Goal: Entertainment & Leisure: Consume media (video, audio)

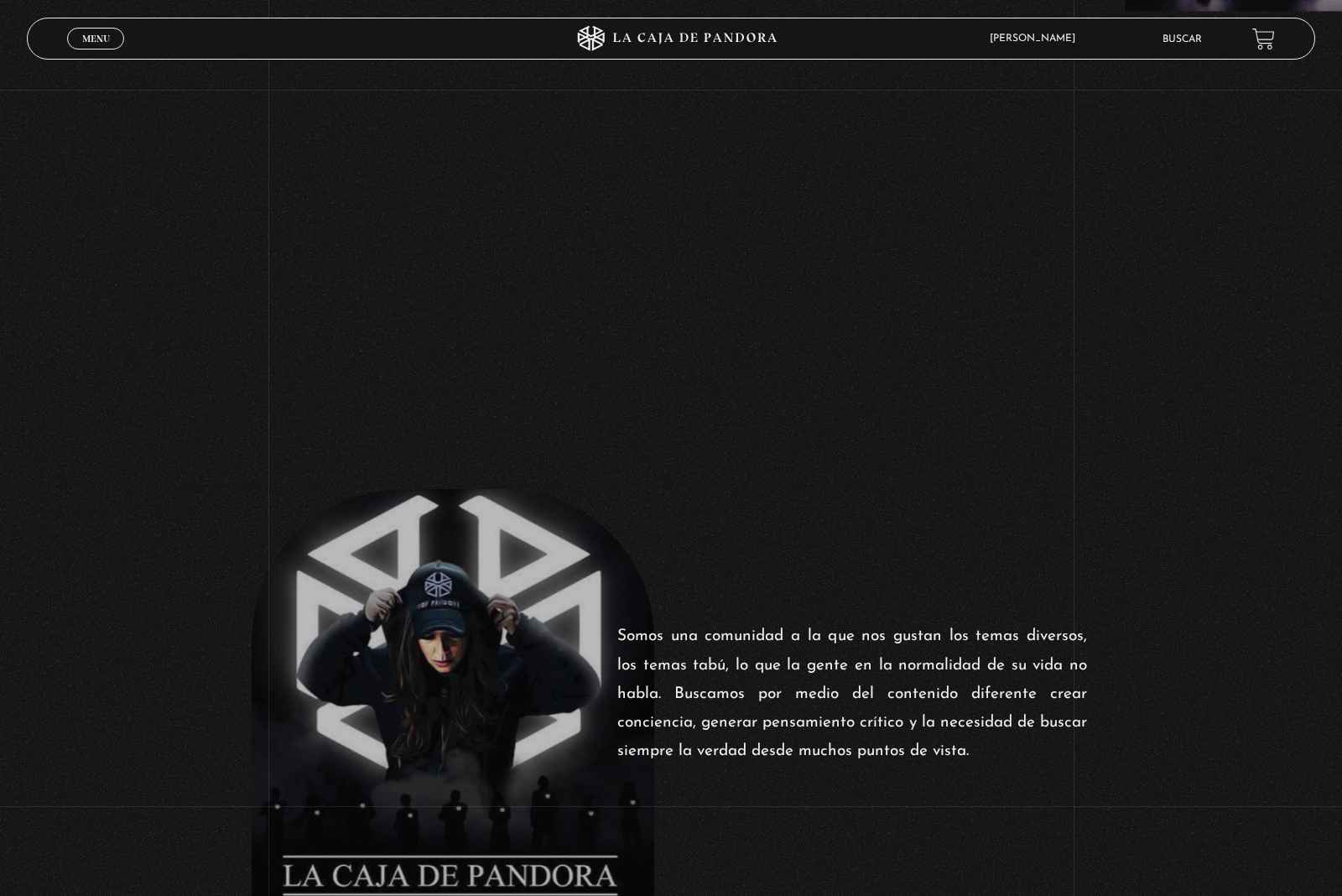
scroll to position [650, 0]
click at [85, 40] on span "Menu" at bounding box center [96, 39] width 28 height 10
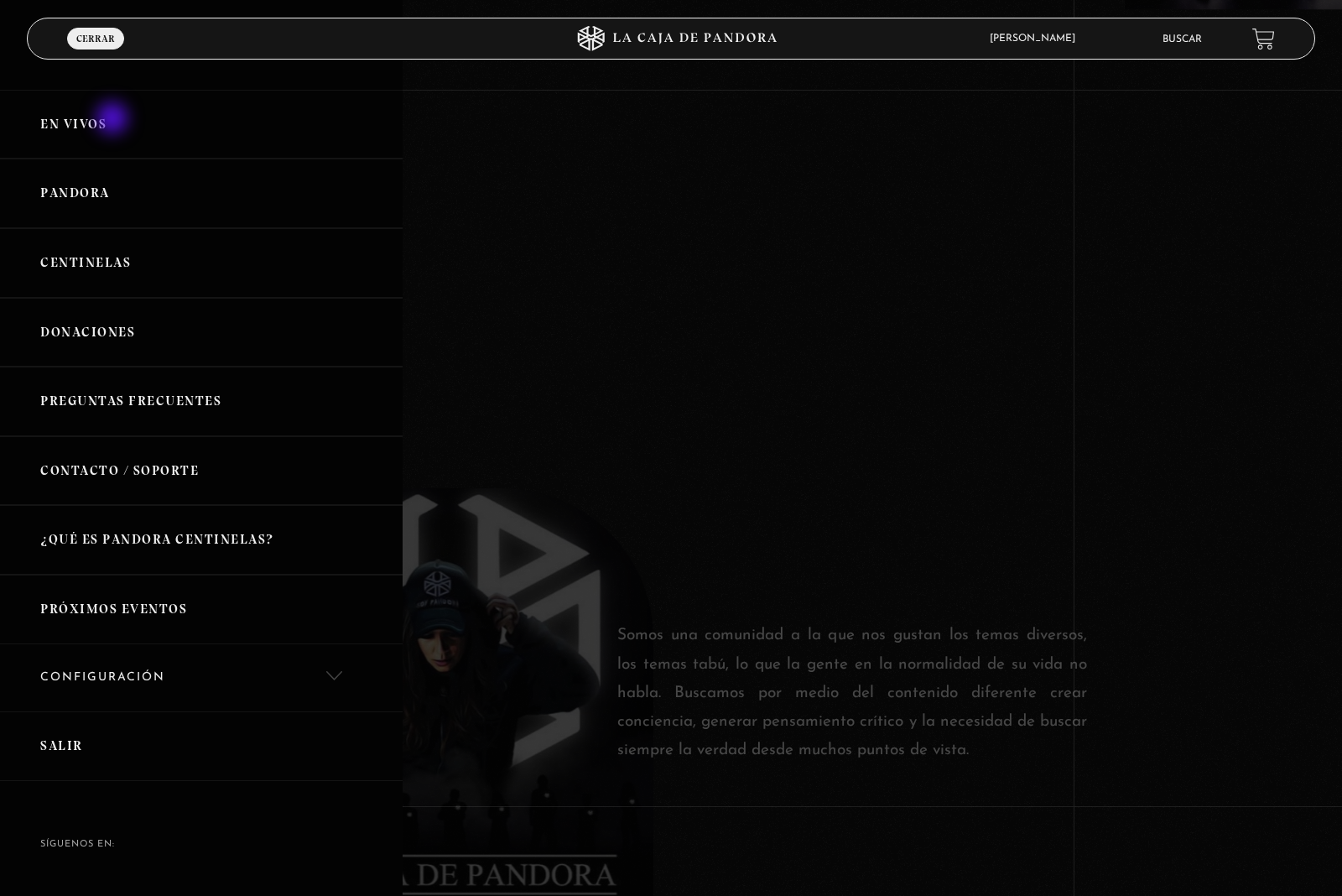
click at [115, 121] on link "En vivos" at bounding box center [201, 124] width 403 height 70
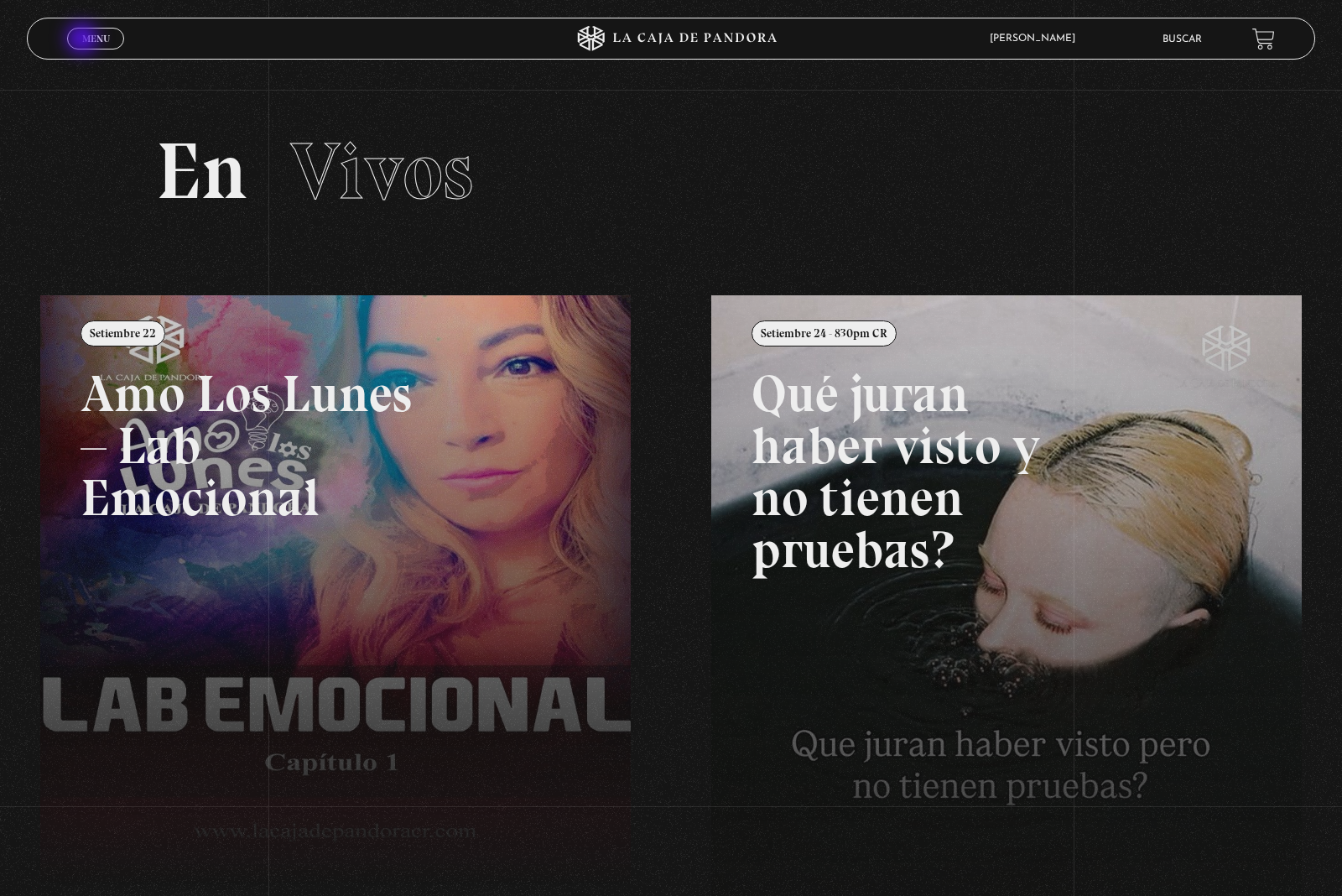
click at [139, 44] on div "Menu Cerrar" at bounding box center [269, 38] width 403 height 40
click at [105, 43] on span "Menu" at bounding box center [96, 39] width 28 height 10
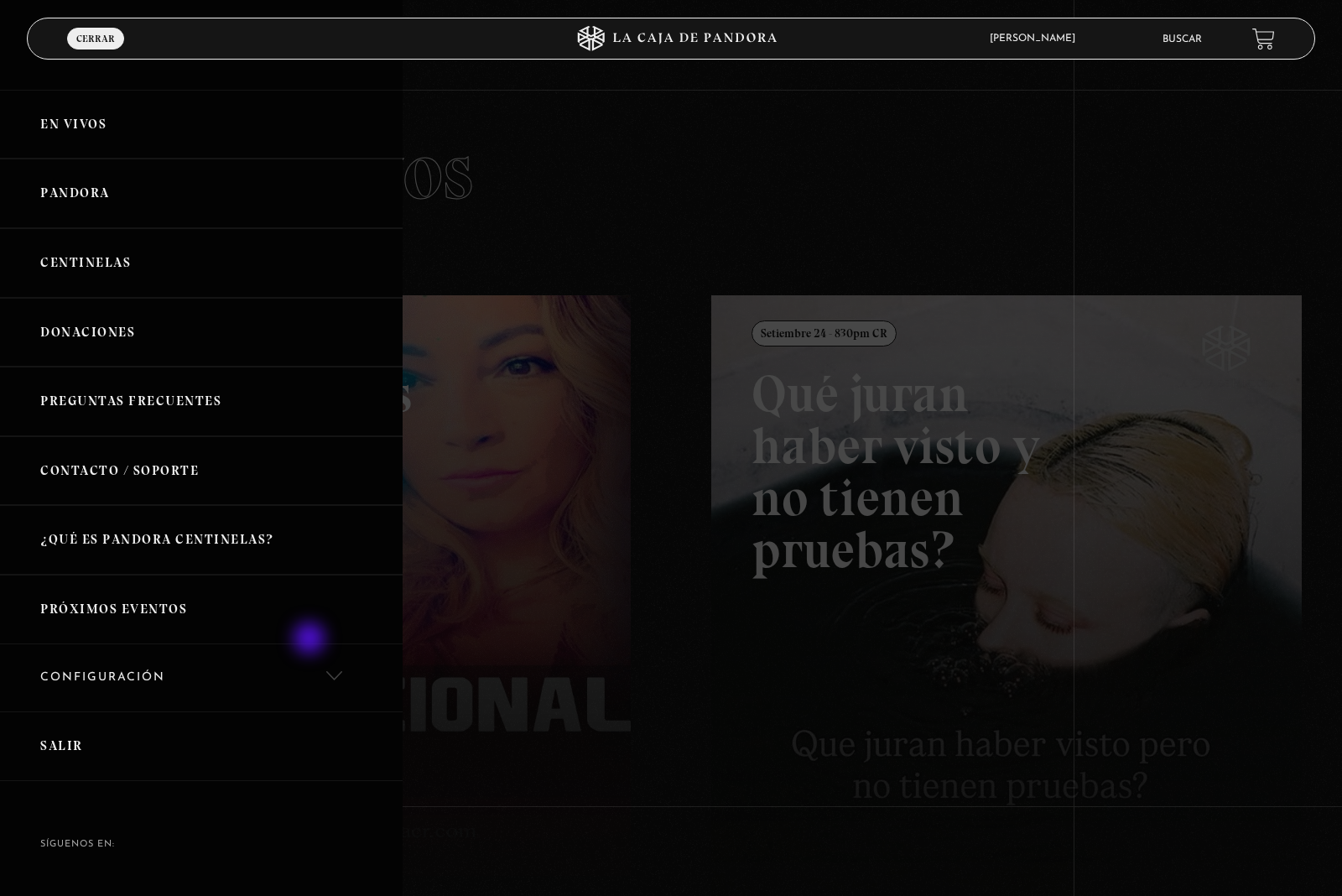
click at [312, 644] on link "Configuración" at bounding box center [201, 677] width 403 height 68
click at [259, 598] on link "Próximos Eventos" at bounding box center [201, 609] width 403 height 70
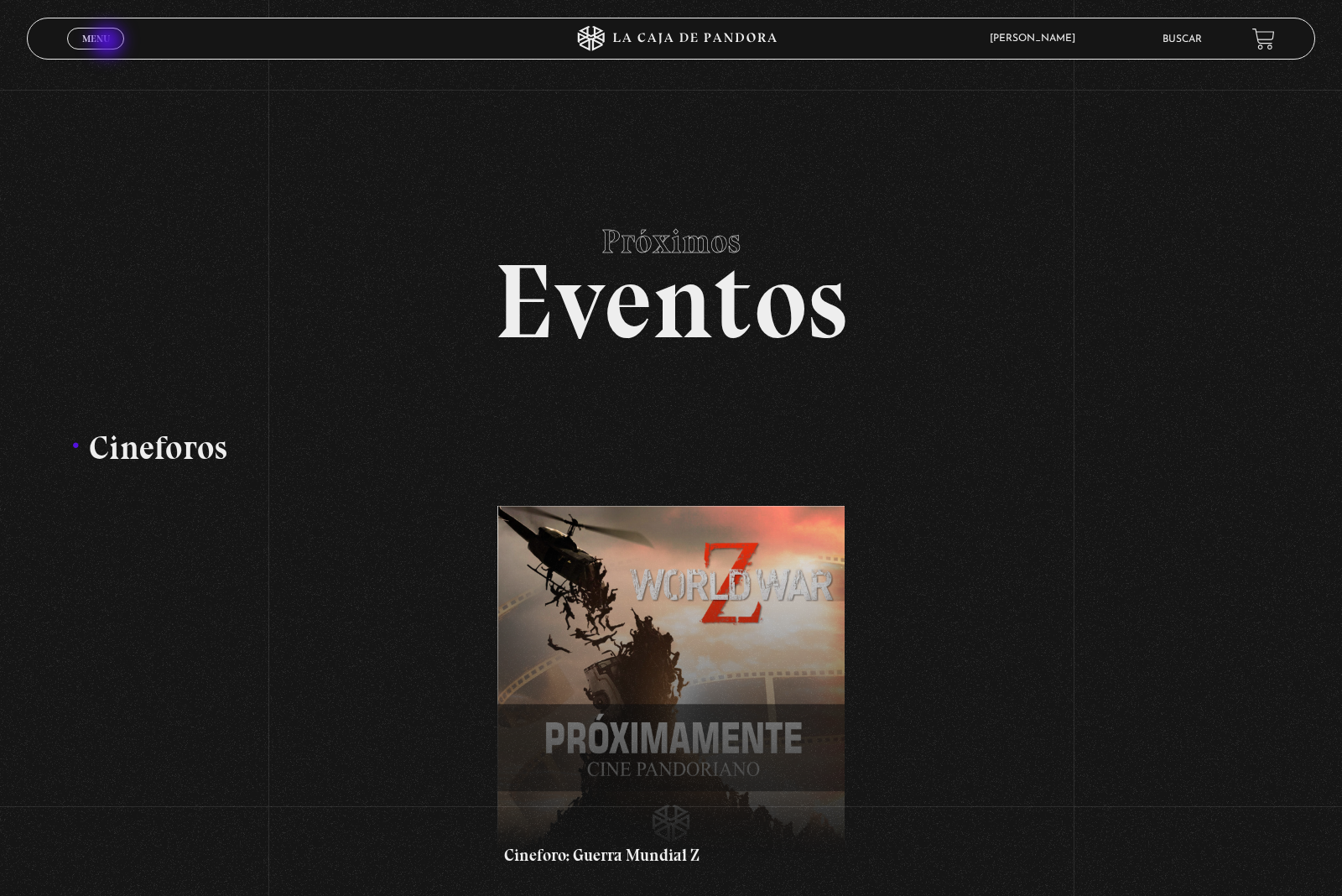
click at [109, 43] on span "Menu" at bounding box center [96, 39] width 28 height 10
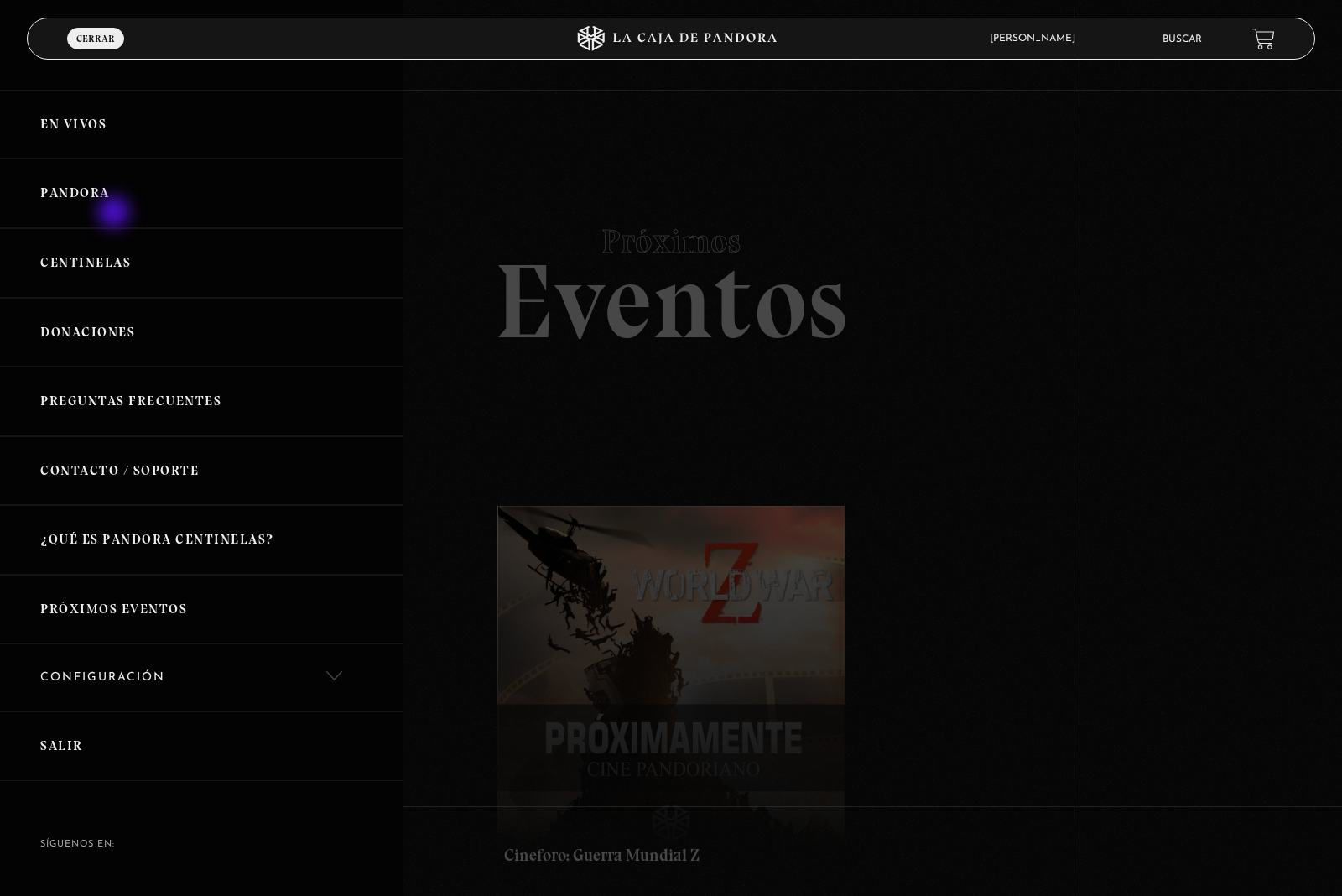
click at [115, 214] on link "Pandora" at bounding box center [201, 193] width 403 height 70
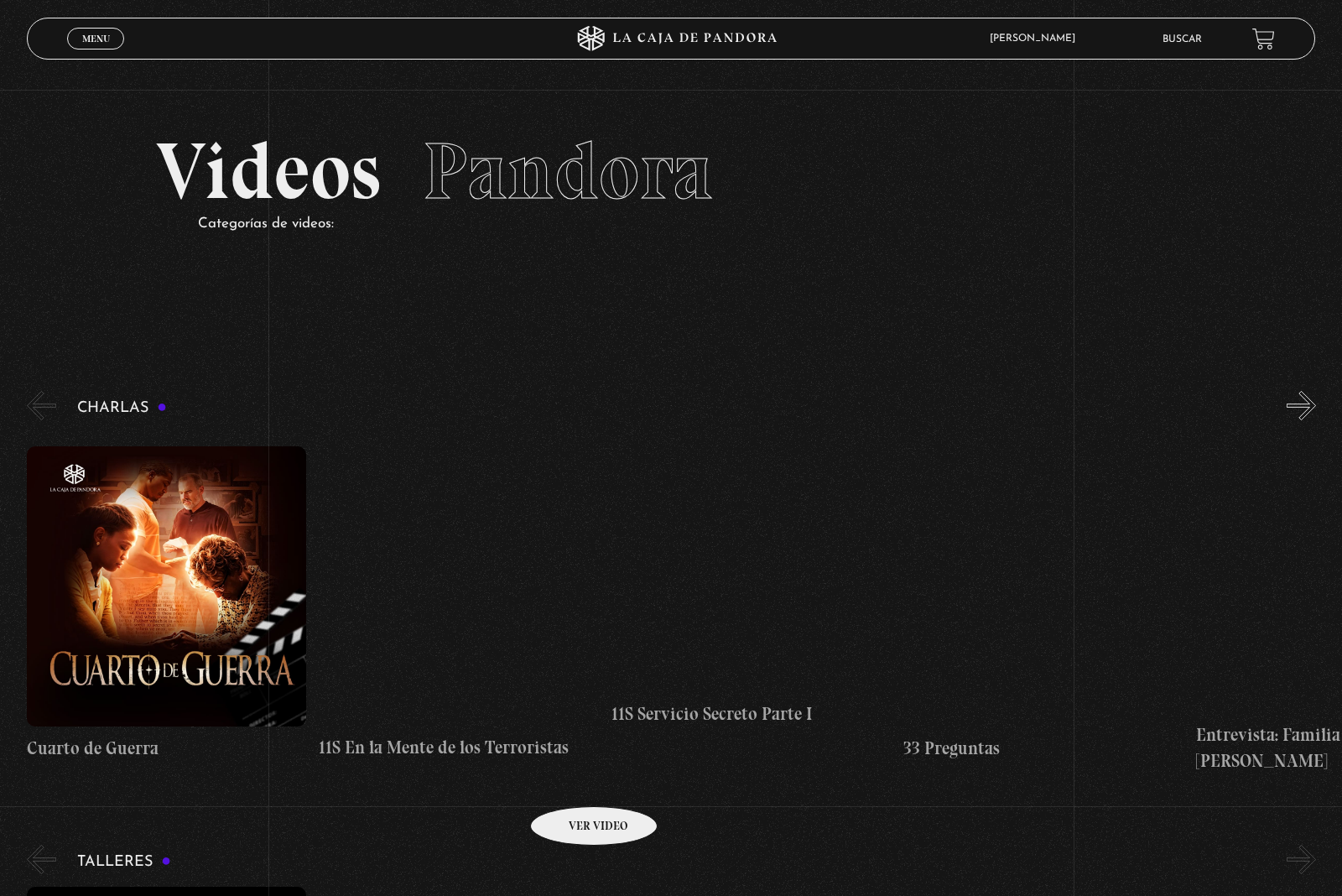
scroll to position [1, 0]
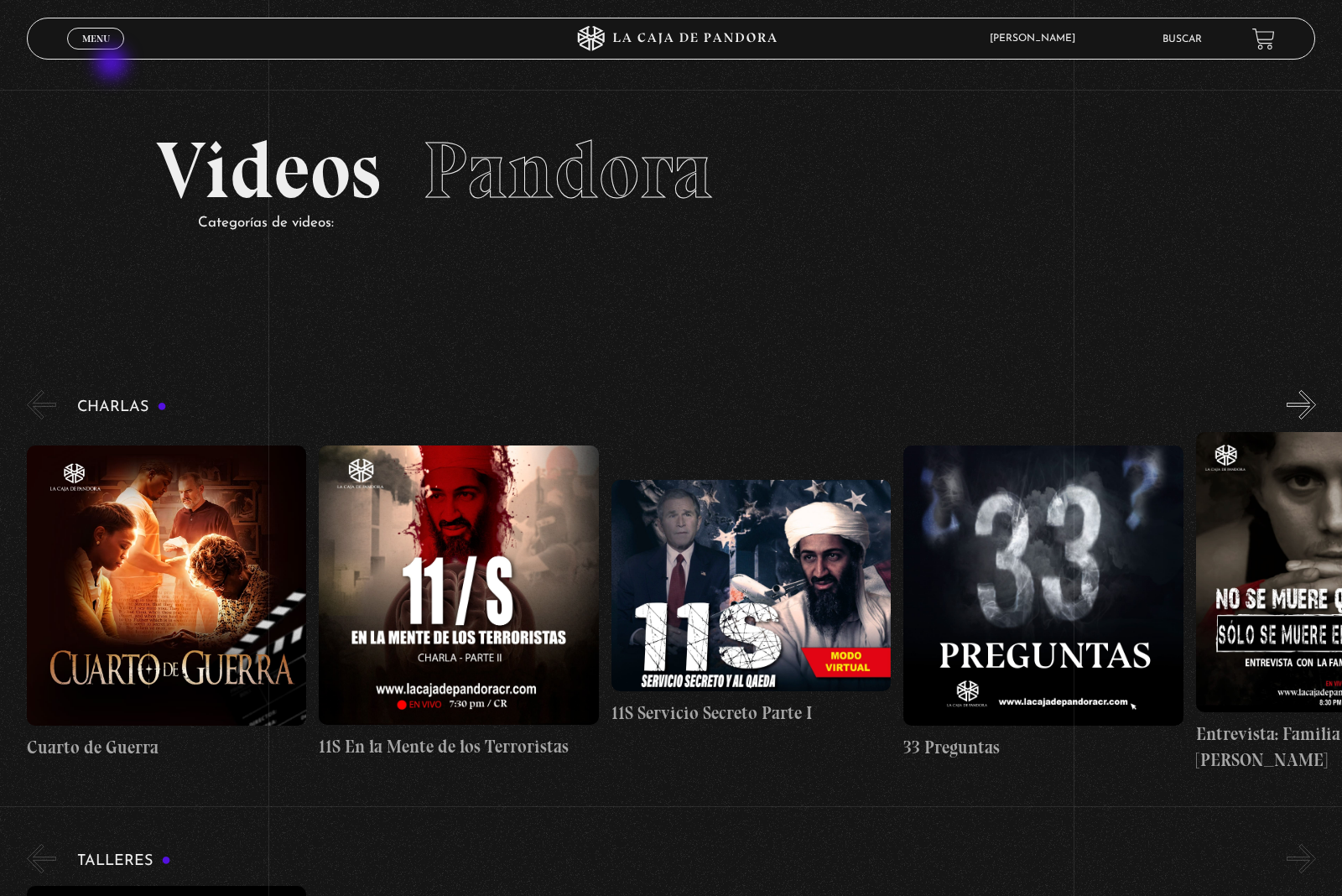
click at [102, 44] on span "Menu" at bounding box center [96, 39] width 28 height 10
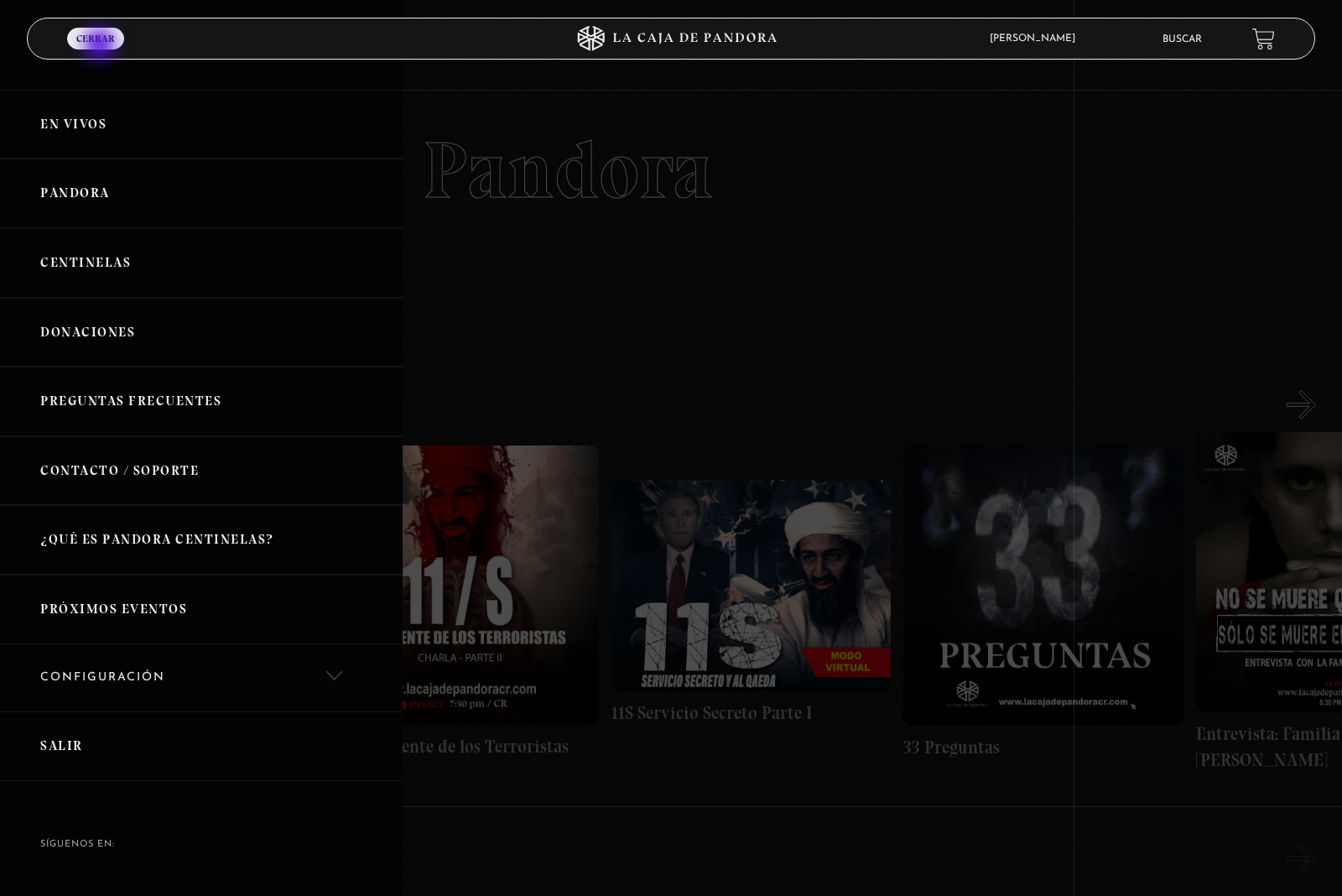
click at [127, 265] on link "Centinelas" at bounding box center [201, 263] width 403 height 70
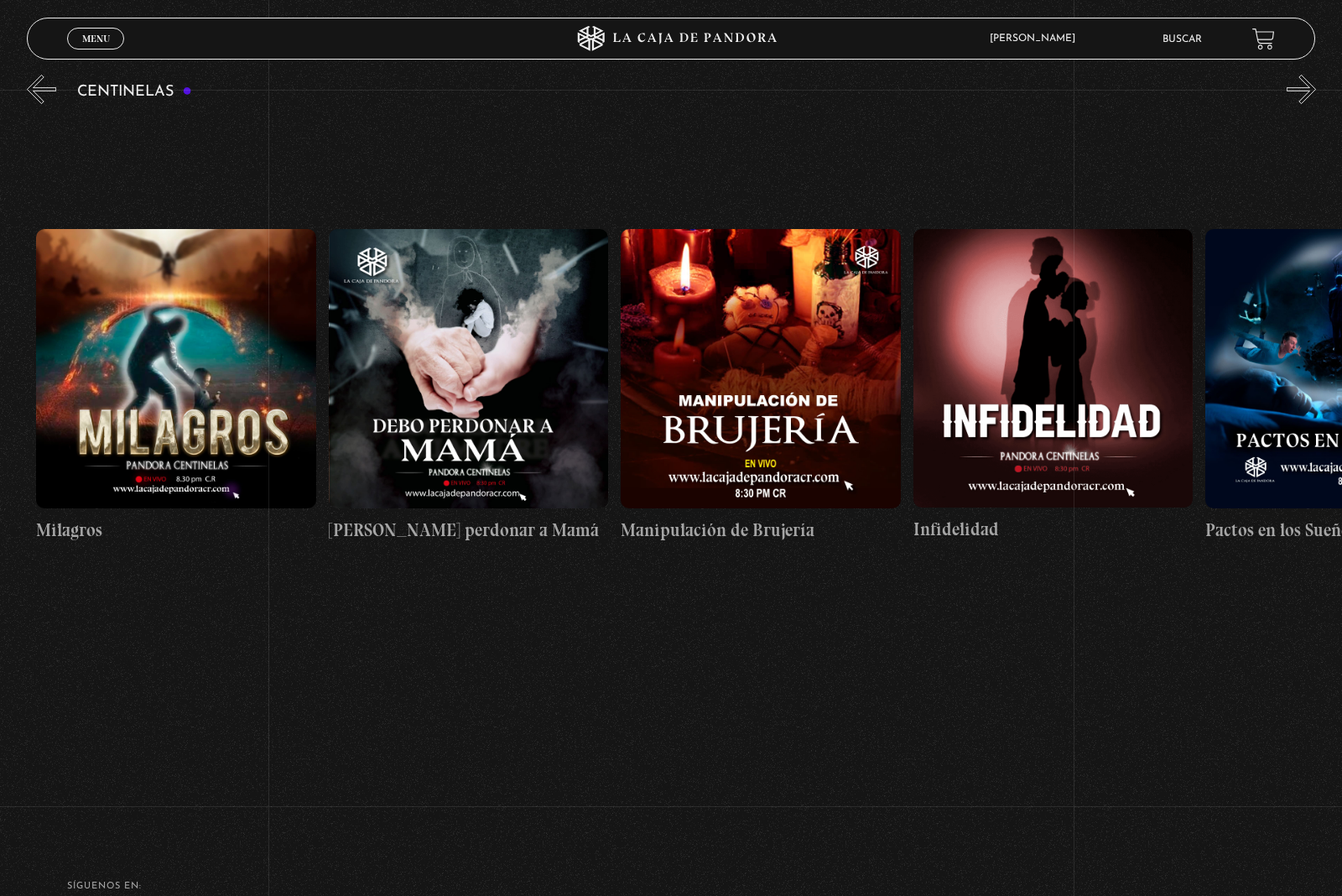
scroll to position [0, 10222]
click at [1186, 39] on link "Buscar" at bounding box center [1183, 40] width 40 height 10
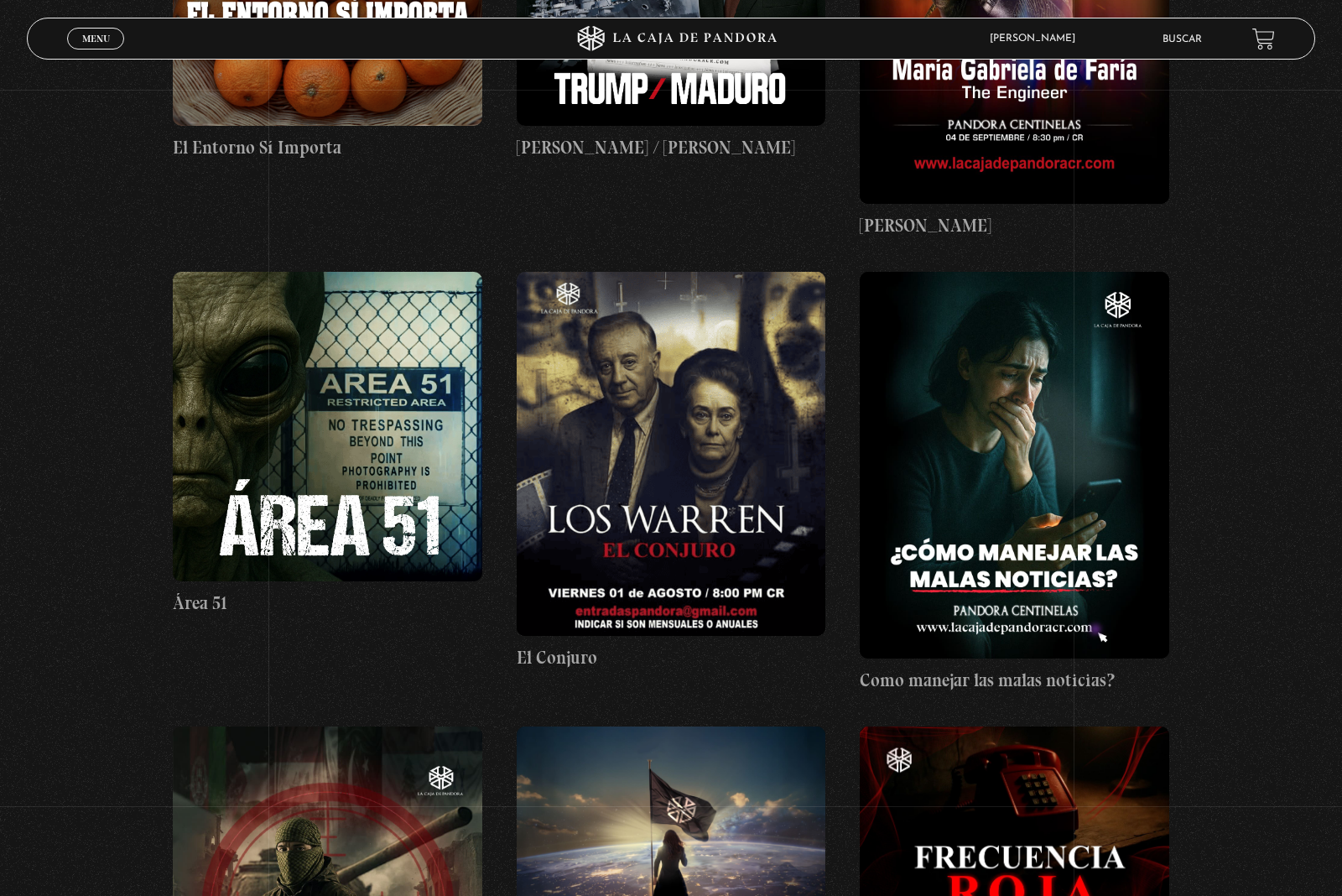
scroll to position [598, 0]
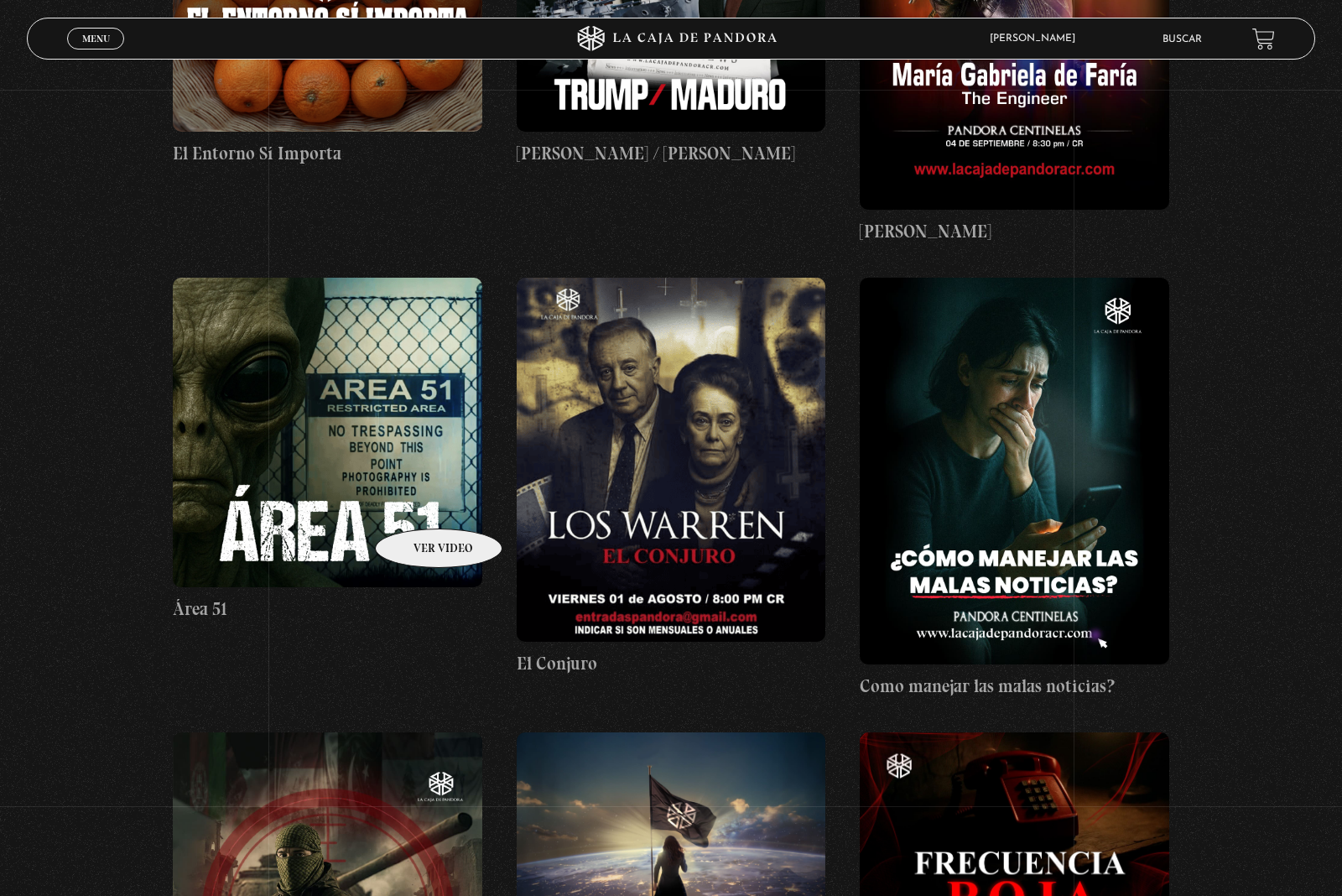
click at [417, 504] on figure at bounding box center [328, 433] width 310 height 310
